Goal: Check status

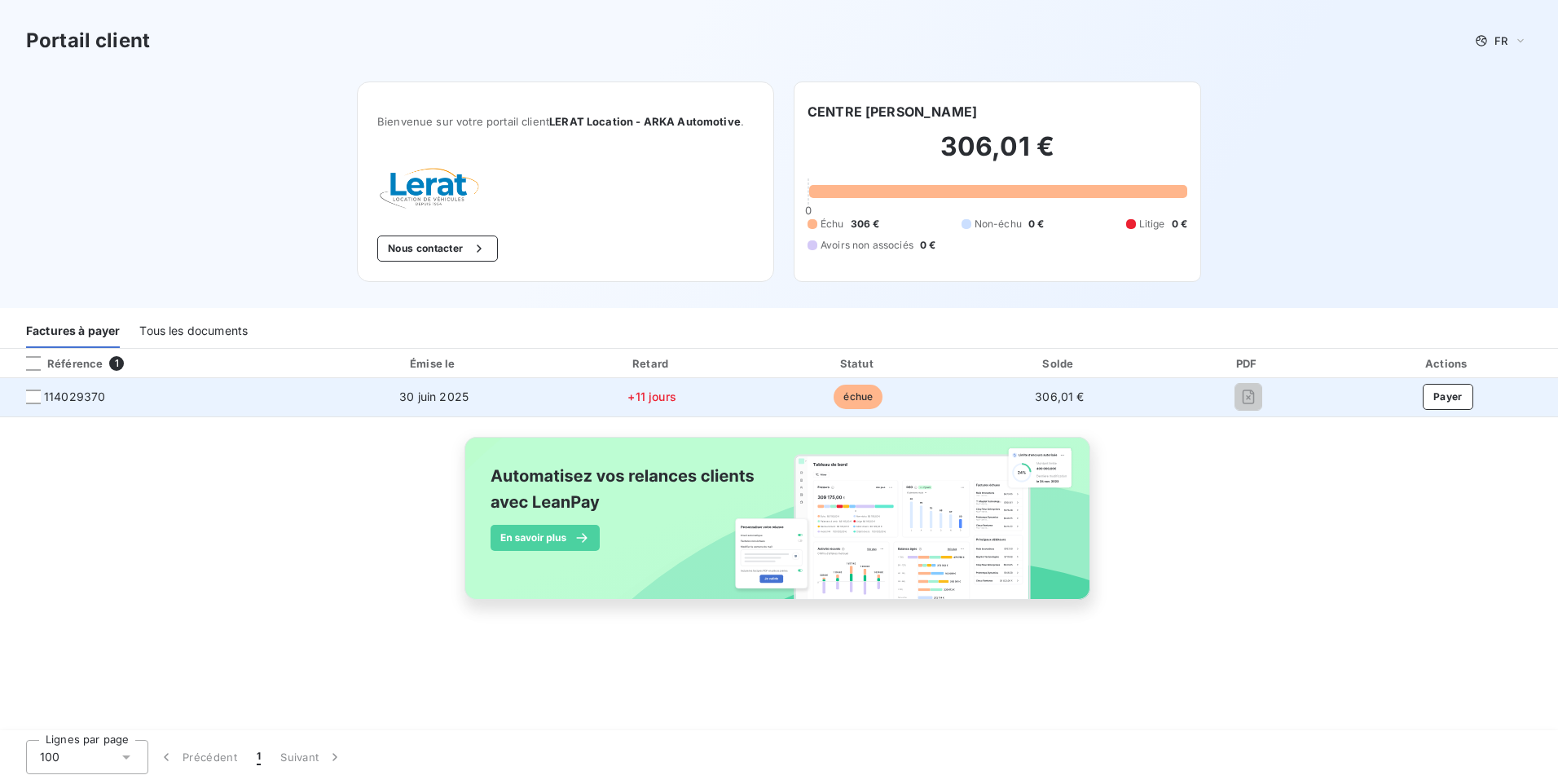
click at [91, 397] on span "114029370" at bounding box center [74, 396] width 61 height 16
copy span "114029370"
click at [91, 400] on span "114029370" at bounding box center [74, 396] width 61 height 16
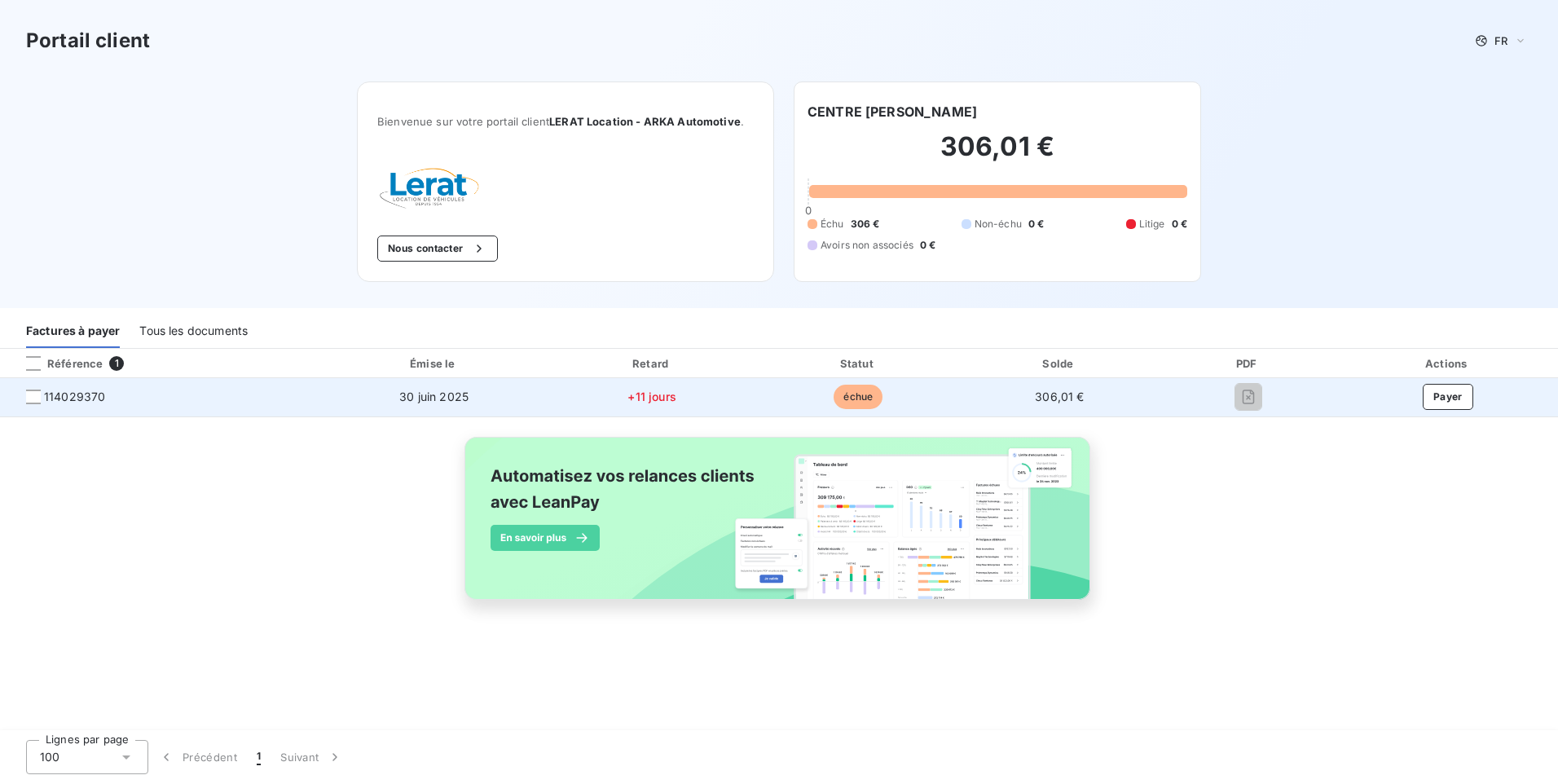
click at [858, 403] on span "échue" at bounding box center [858, 397] width 49 height 25
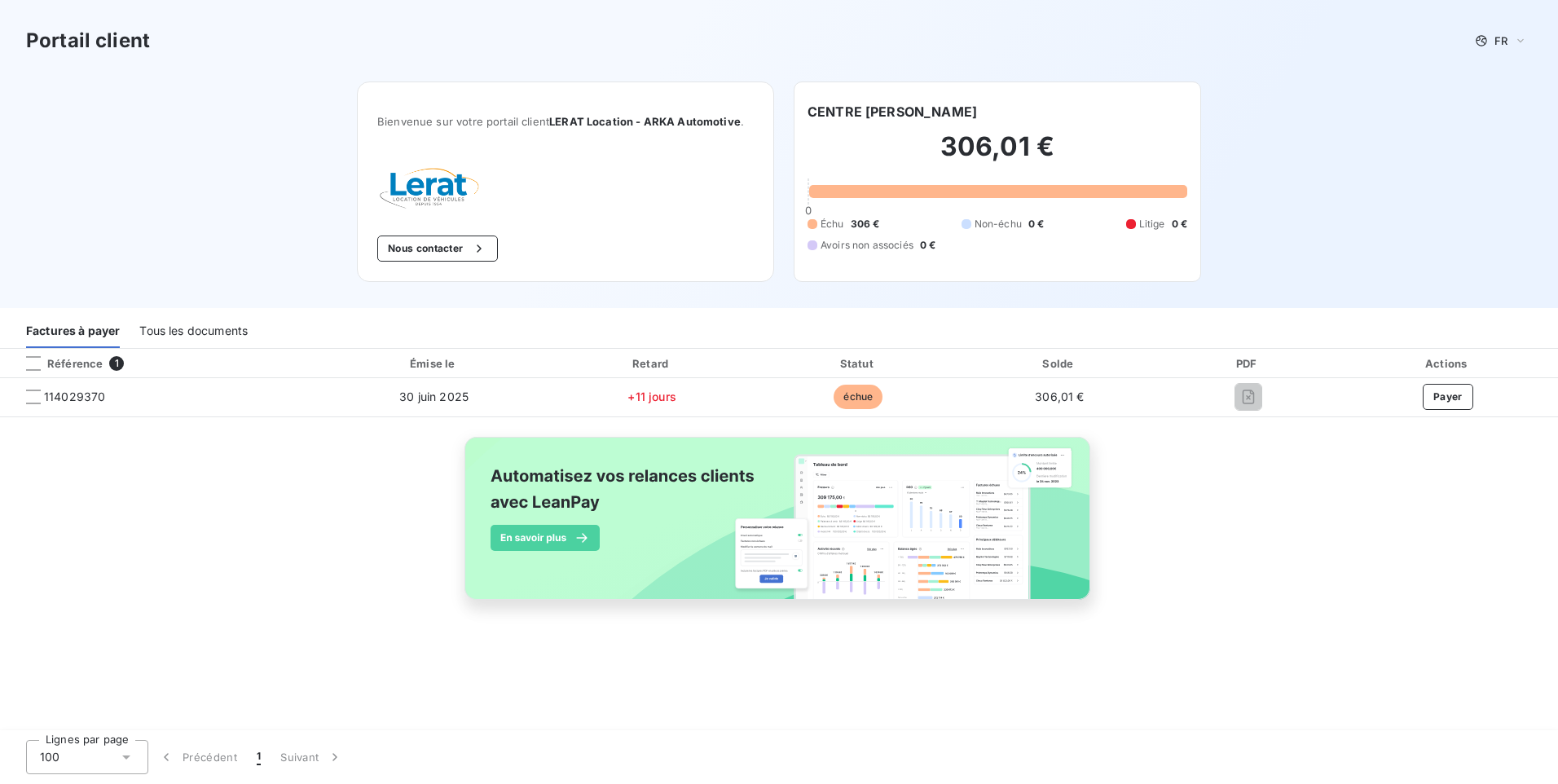
click at [185, 319] on div "Tous les documents" at bounding box center [193, 331] width 109 height 34
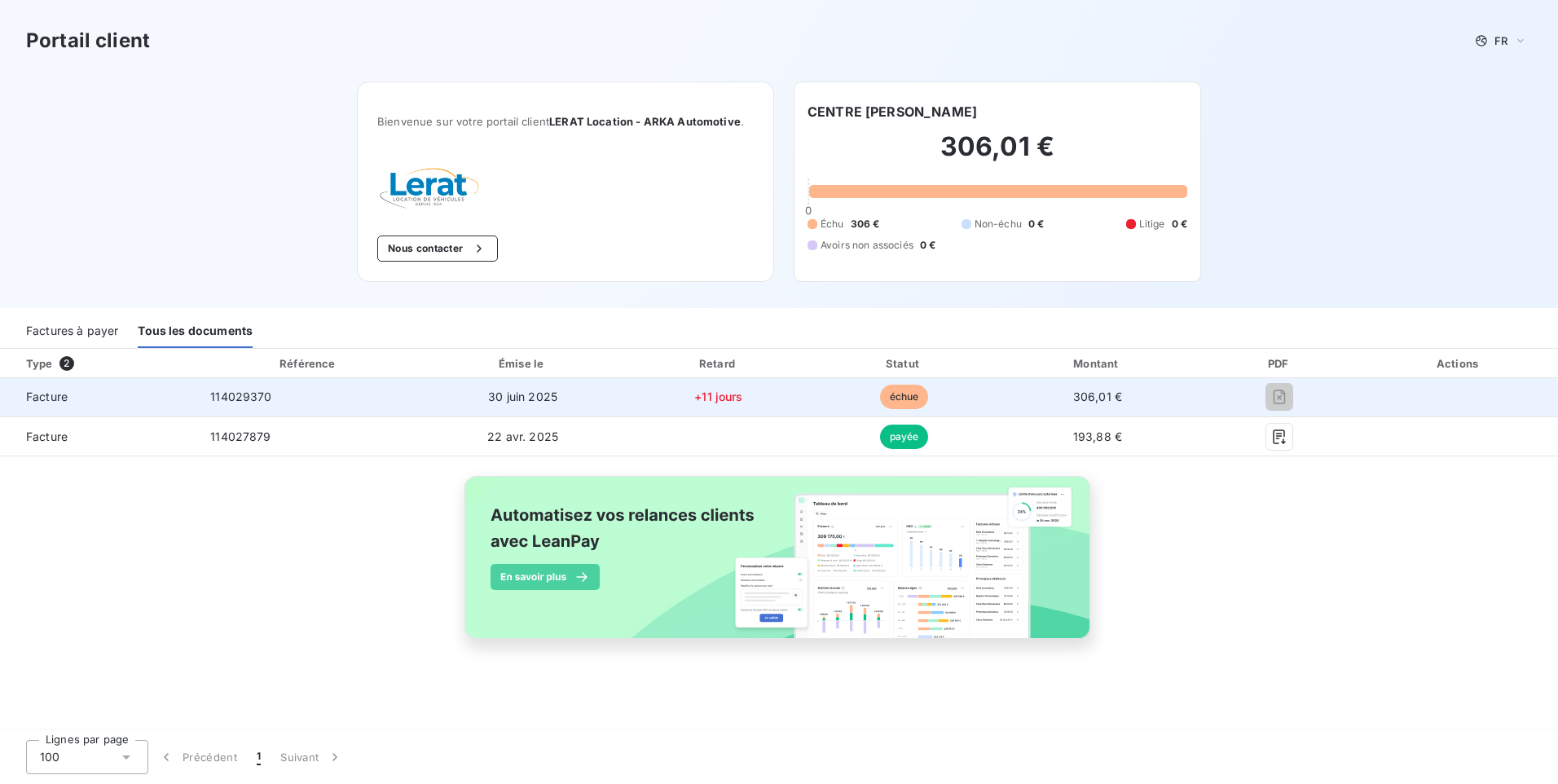
click at [42, 401] on span "Facture" at bounding box center [99, 396] width 172 height 16
